Goal: Obtain resource: Obtain resource

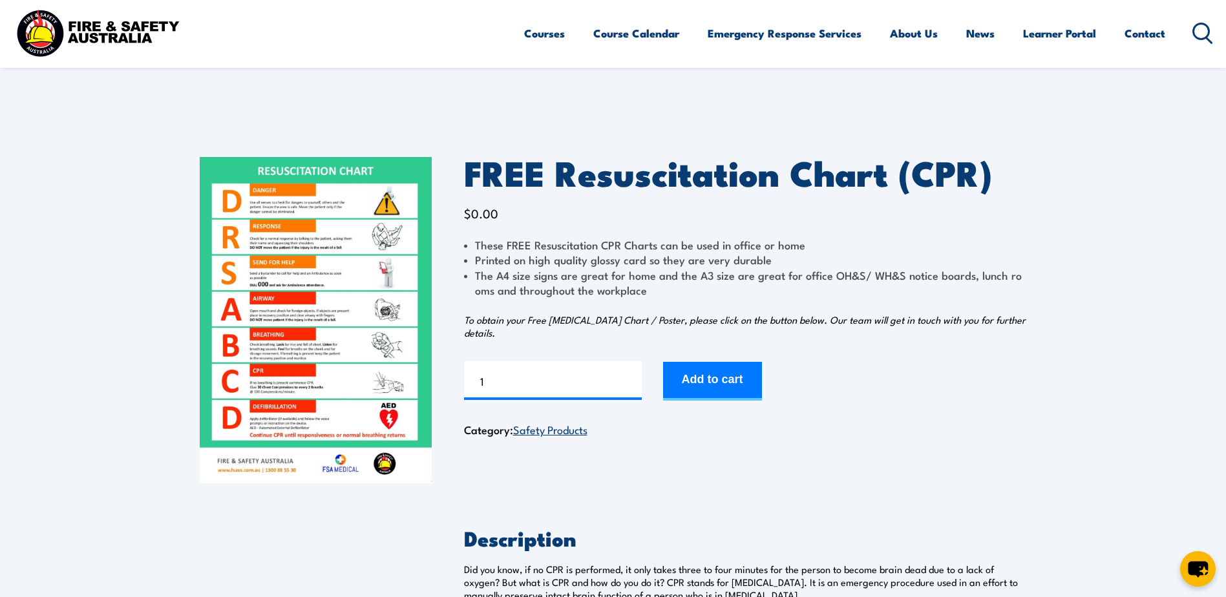
click at [357, 315] on img at bounding box center [316, 320] width 232 height 326
click at [716, 387] on button "Add to cart" at bounding box center [712, 381] width 99 height 39
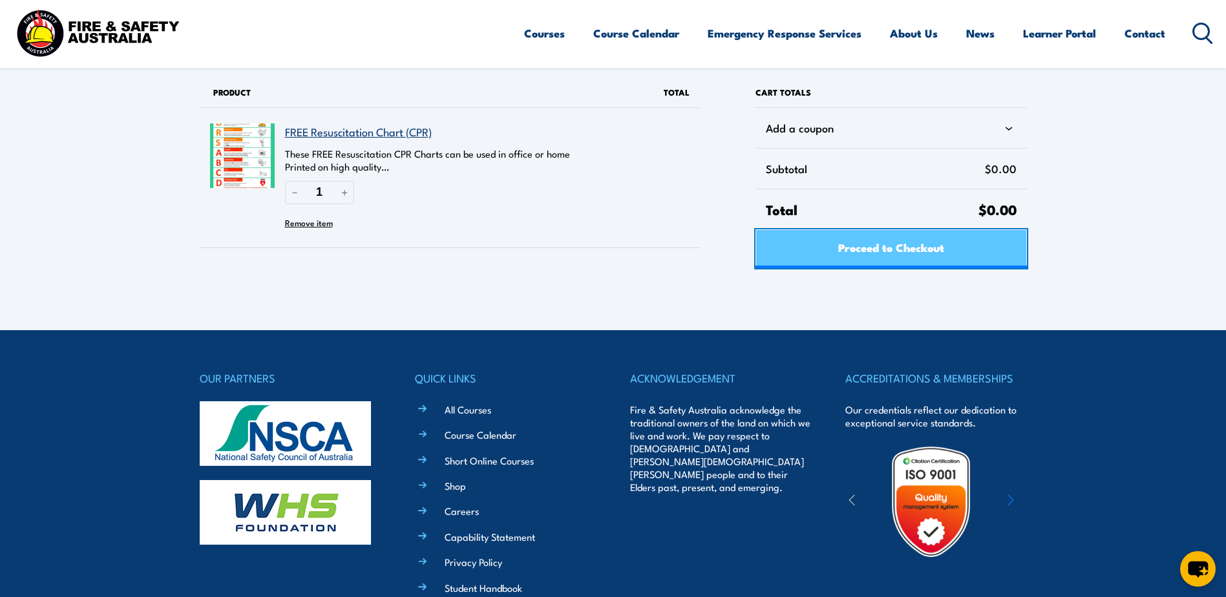
click at [882, 264] on span "Proceed to Checkout" at bounding box center [891, 247] width 106 height 34
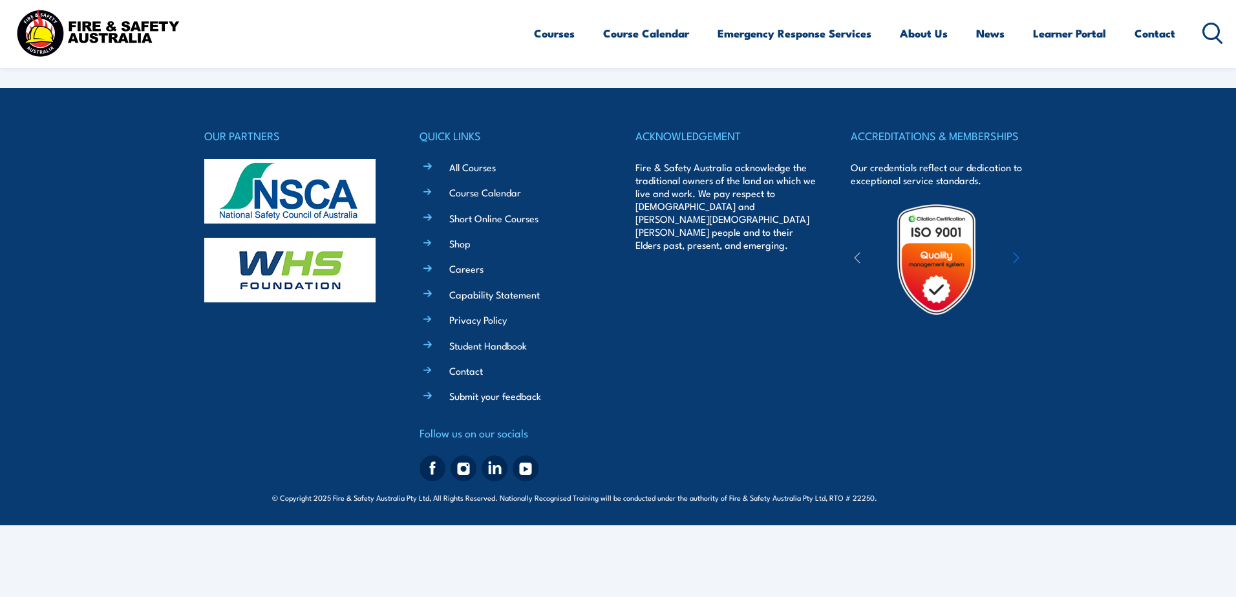
select select "VIC"
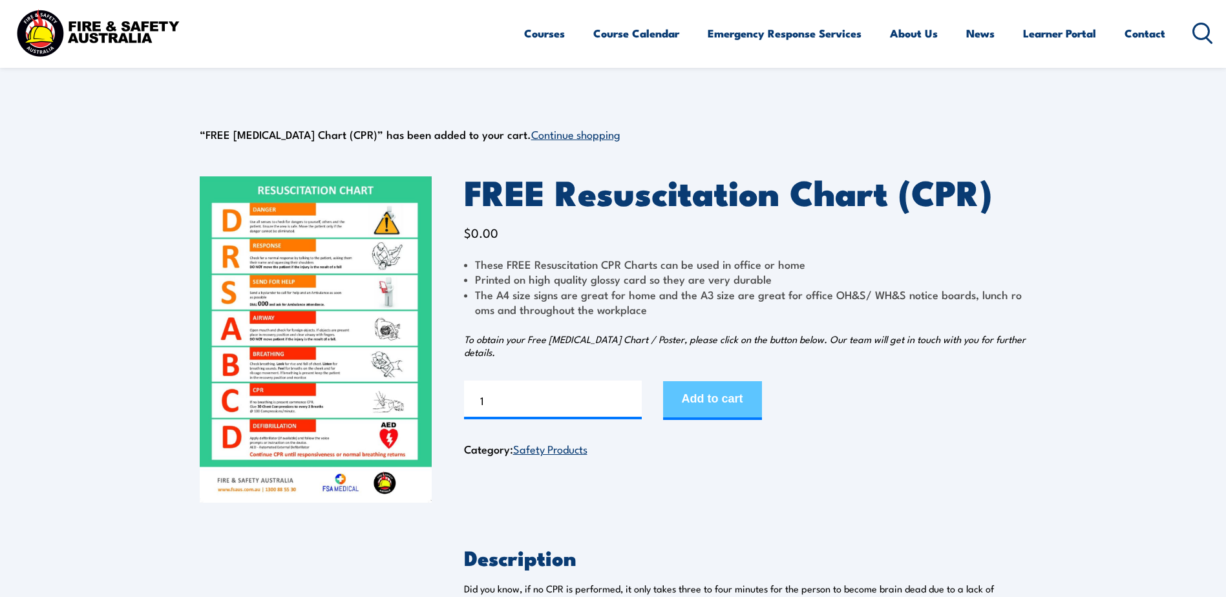
click at [720, 403] on button "Add to cart" at bounding box center [712, 400] width 99 height 39
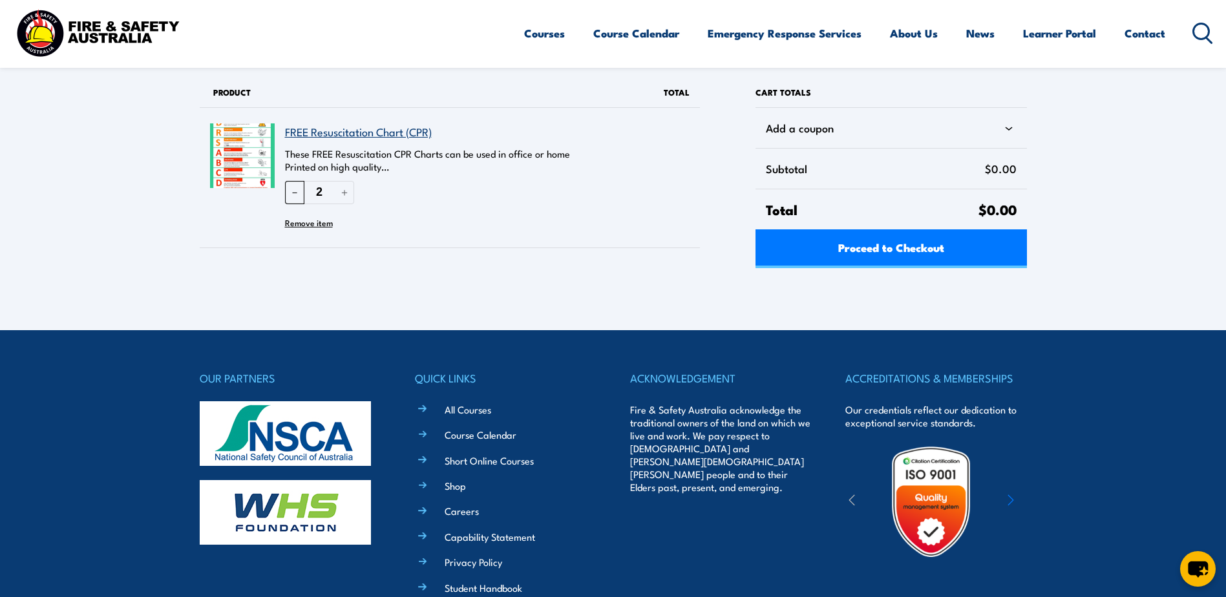
click at [291, 189] on button "－" at bounding box center [294, 192] width 19 height 23
type input "1"
click at [913, 253] on div "Proceed to Checkout" at bounding box center [891, 248] width 271 height 39
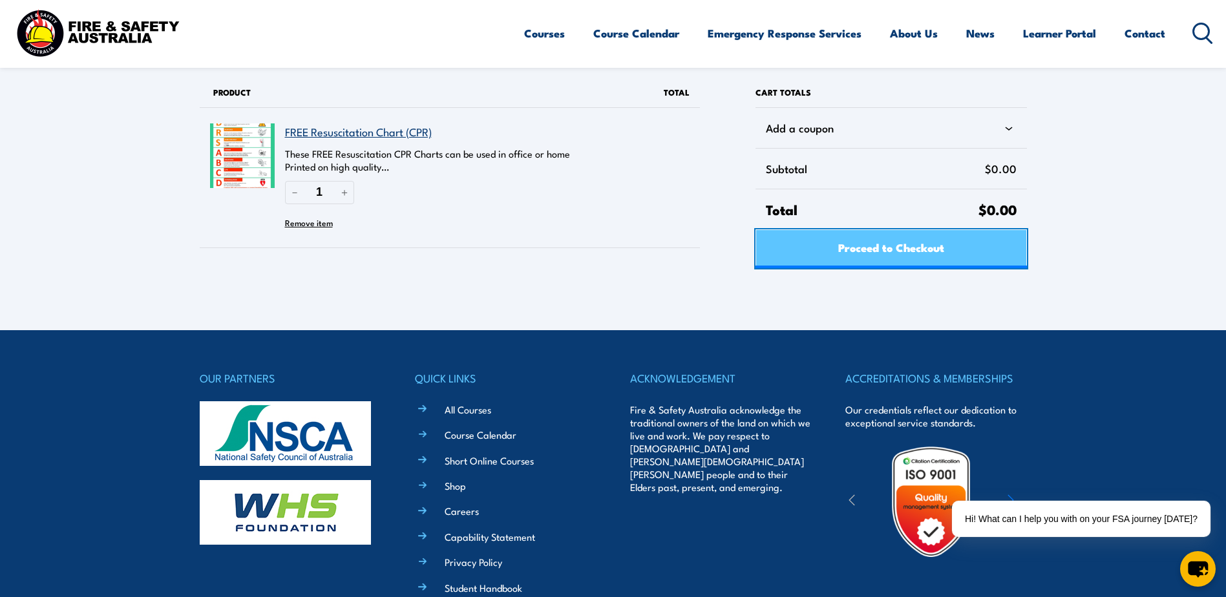
click at [906, 248] on span "Proceed to Checkout" at bounding box center [891, 247] width 106 height 34
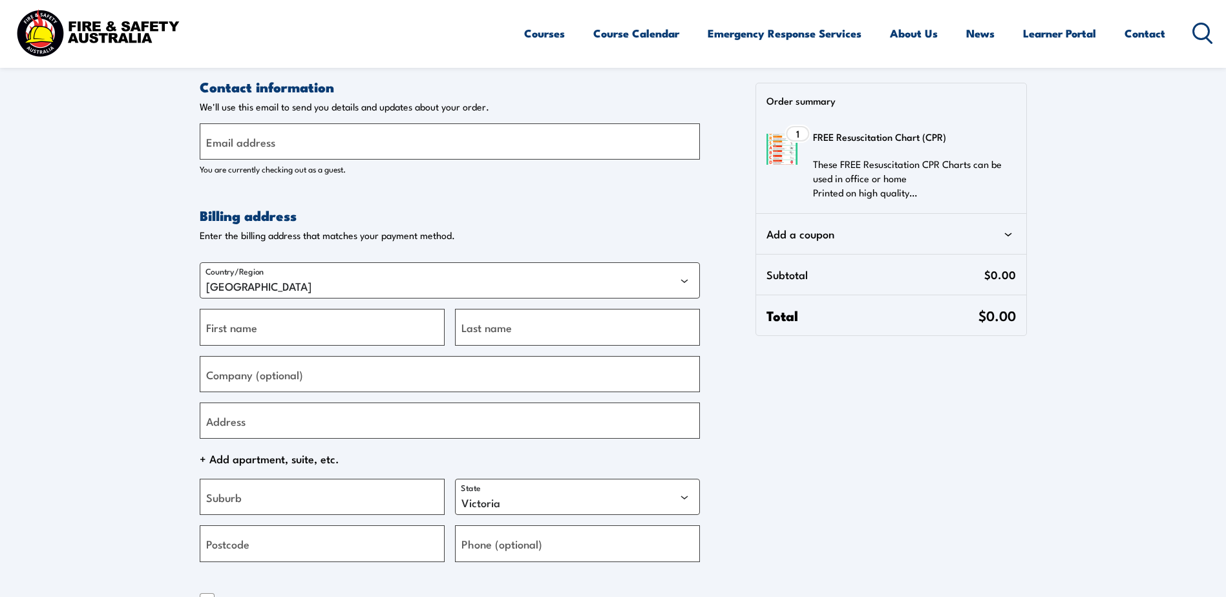
select select "VIC"
click at [412, 146] on input "Email address" at bounding box center [450, 141] width 500 height 36
type input "[EMAIL_ADDRESS][DOMAIN_NAME]"
type input "[PERSON_NAME]"
type input "Ball"
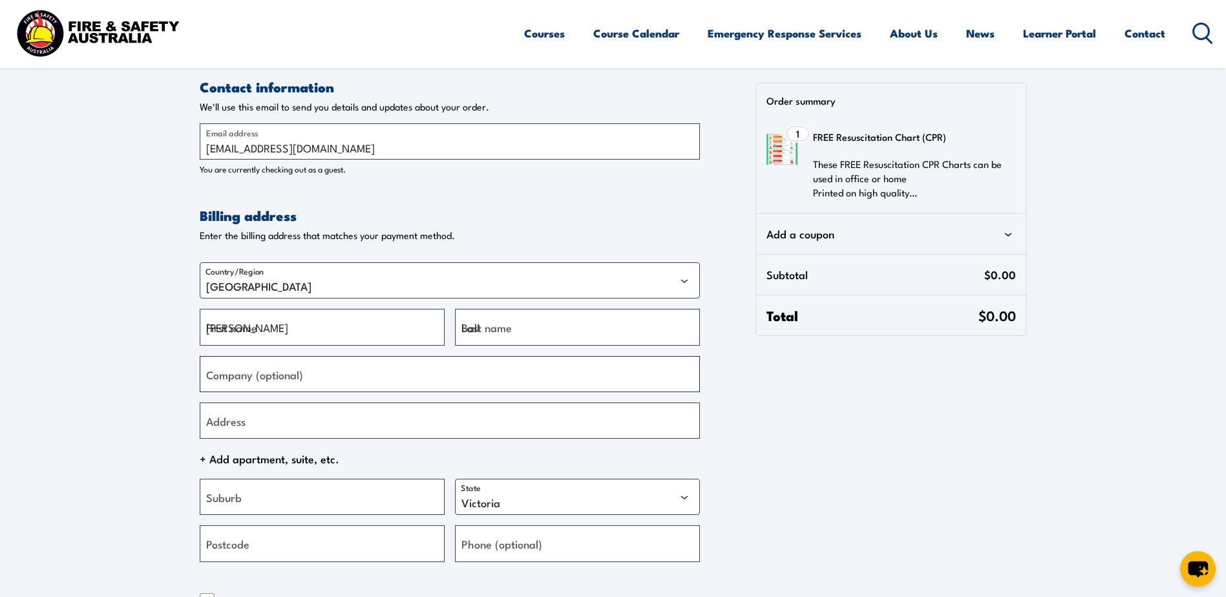
type input "RFDS Bundaberg"
type input "[PHONE_NUMBER]"
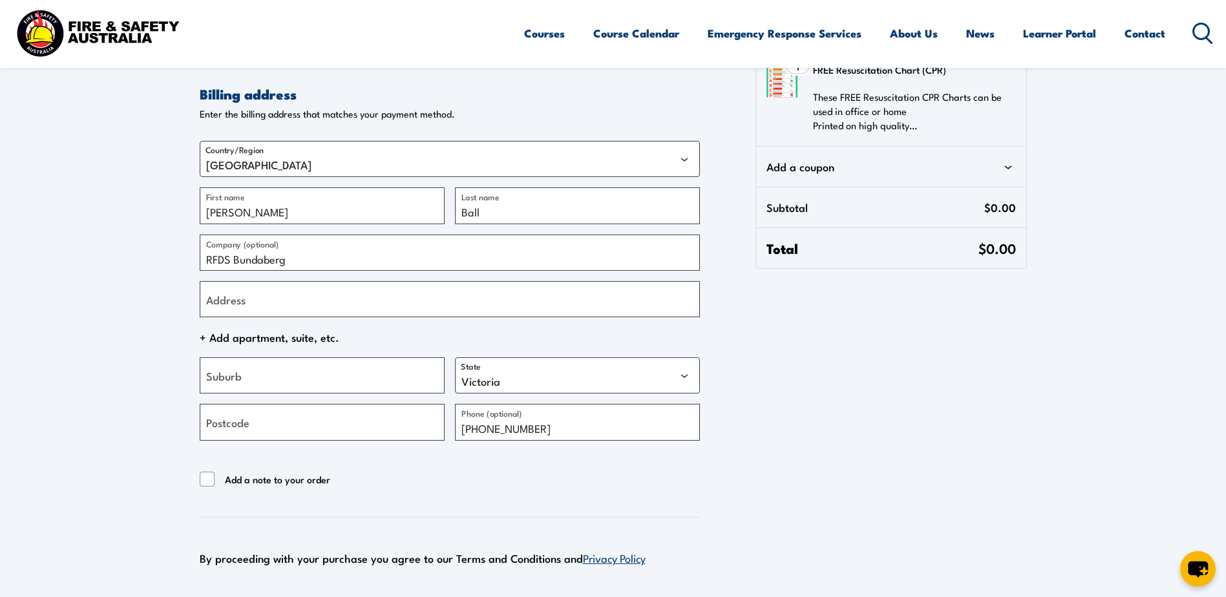
scroll to position [129, 0]
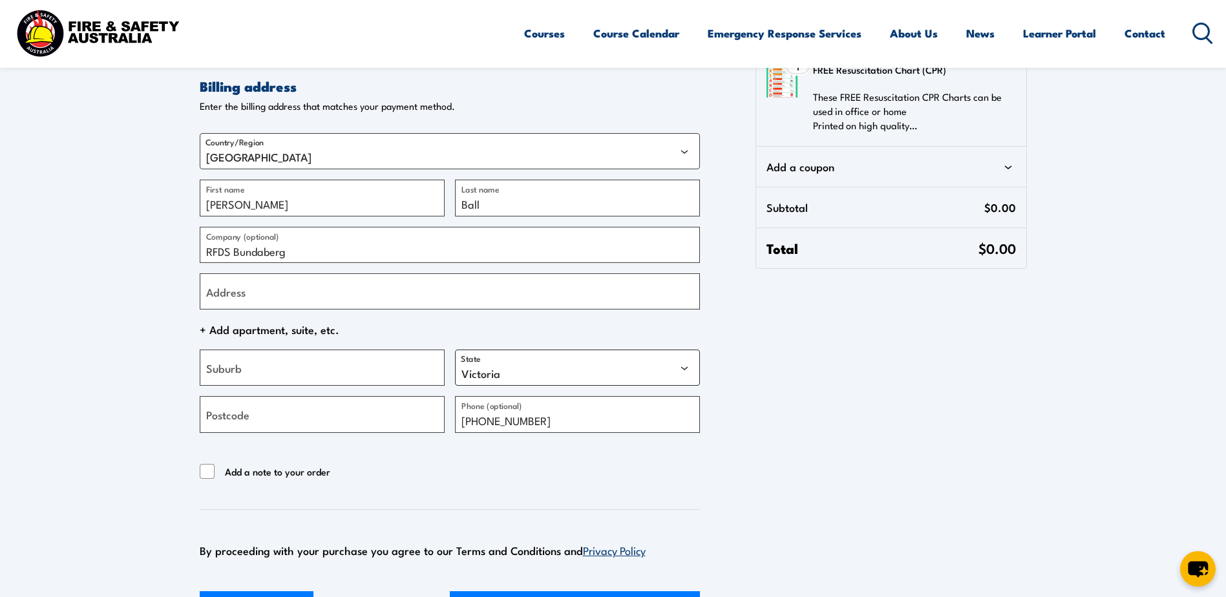
click at [633, 363] on select "[GEOGRAPHIC_DATA] [GEOGRAPHIC_DATA] [GEOGRAPHIC_DATA] [GEOGRAPHIC_DATA] [GEOGRA…" at bounding box center [577, 368] width 245 height 36
select select "QLD"
click at [455, 350] on select "[GEOGRAPHIC_DATA] [GEOGRAPHIC_DATA] [GEOGRAPHIC_DATA] [GEOGRAPHIC_DATA] [GEOGRA…" at bounding box center [577, 368] width 245 height 36
